Goal: Check status: Check status

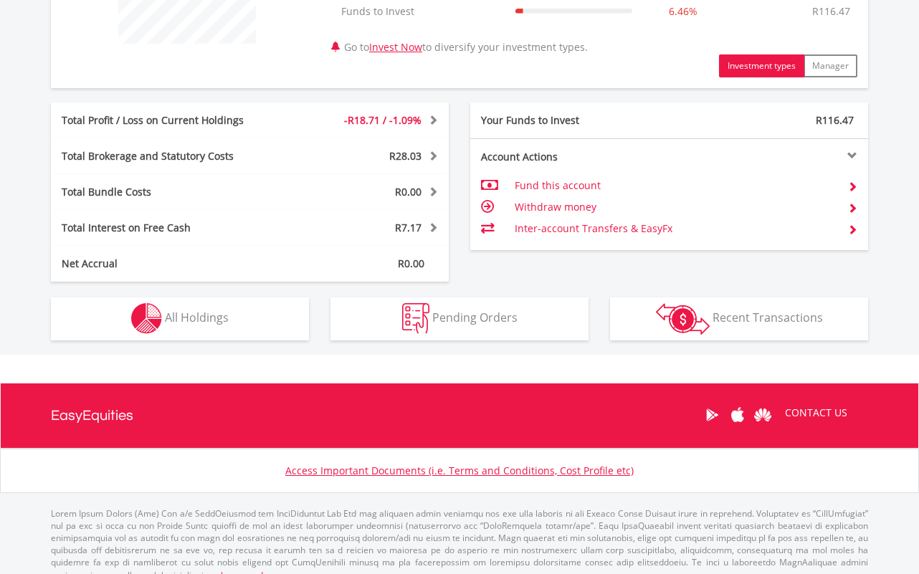
scroll to position [666, 0]
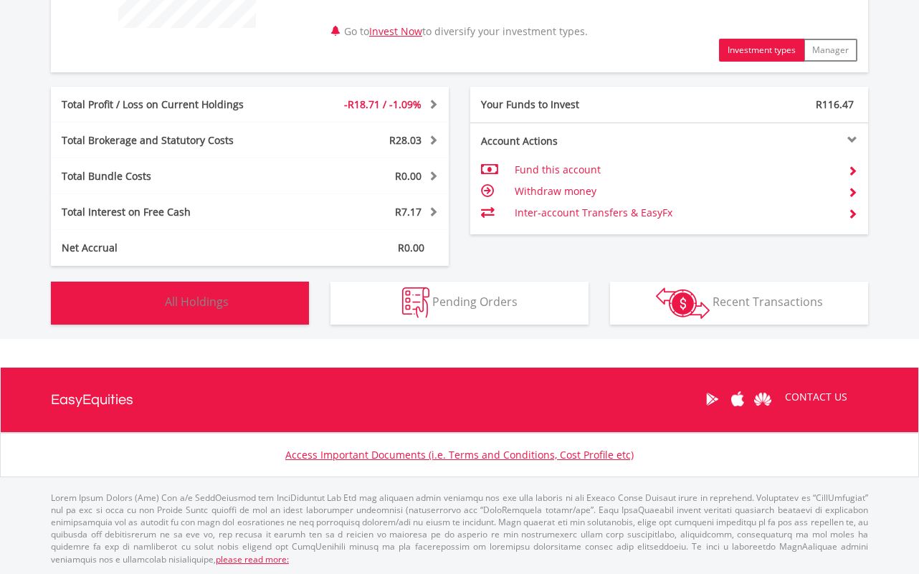
click at [214, 306] on span "All Holdings" at bounding box center [197, 302] width 64 height 16
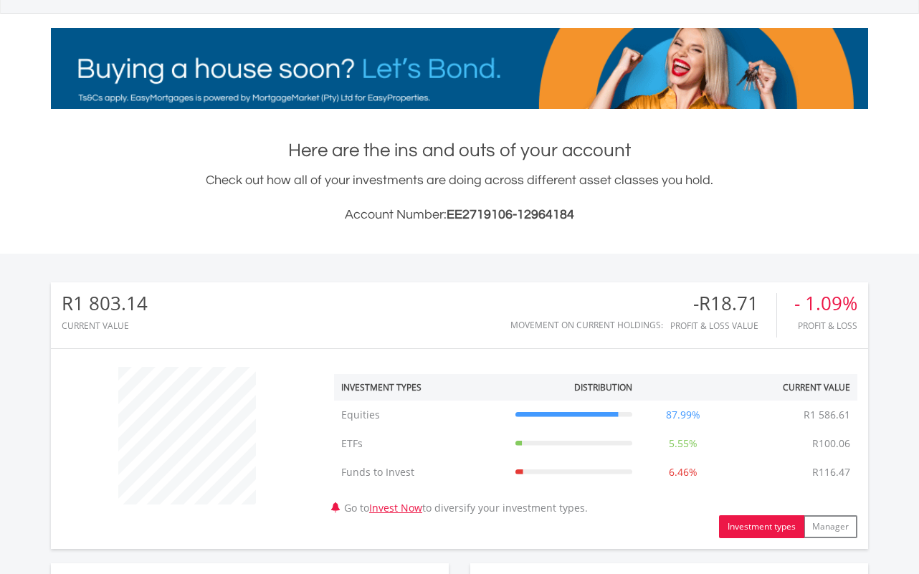
scroll to position [0, 0]
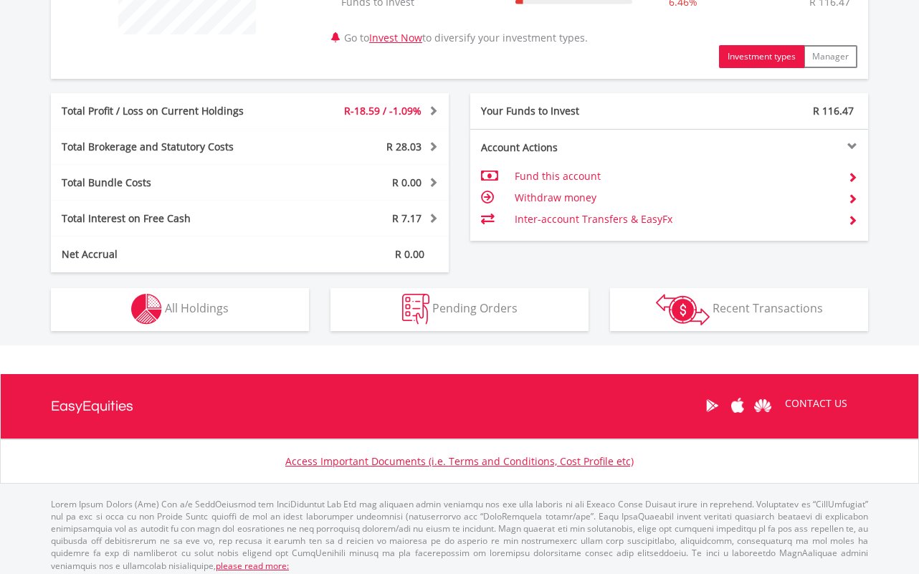
scroll to position [666, 0]
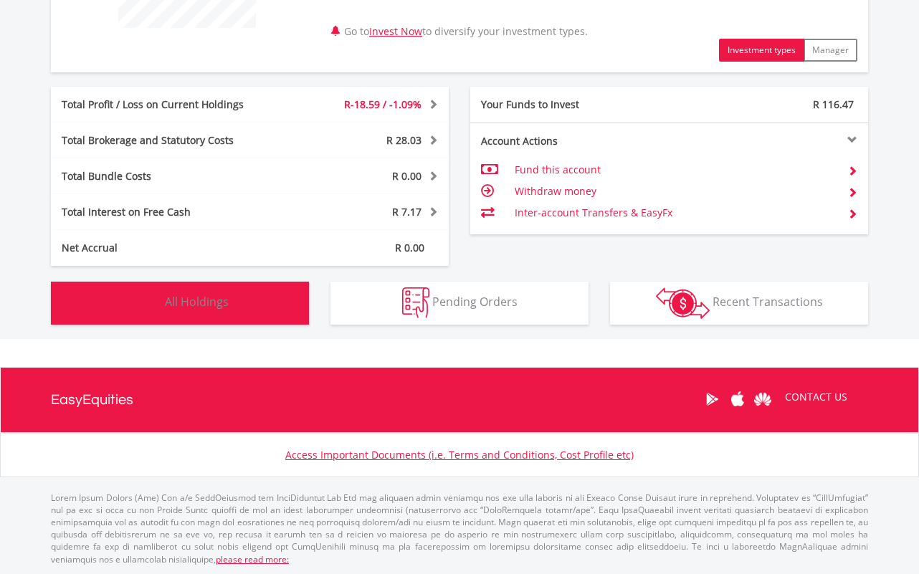
click at [209, 313] on button "Holdings All Holdings" at bounding box center [180, 303] width 258 height 43
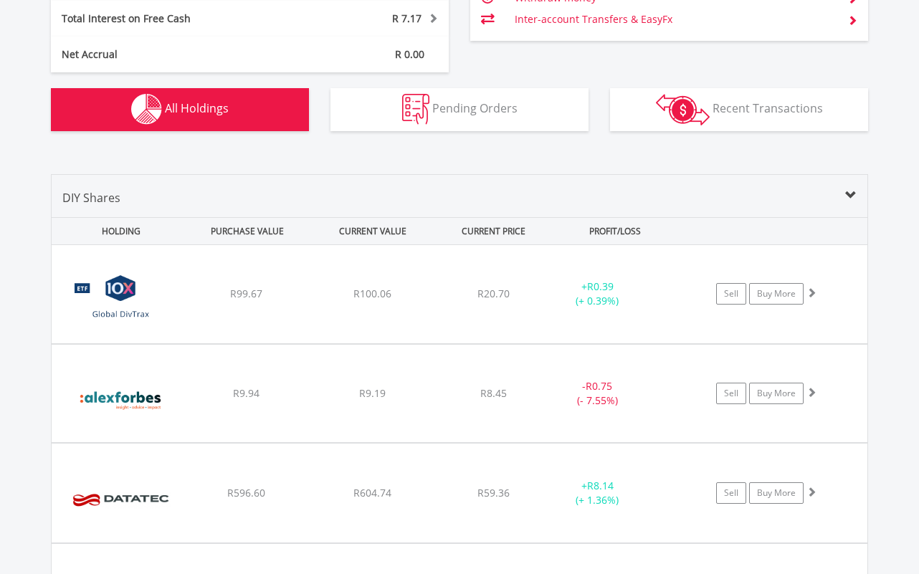
scroll to position [859, 0]
